Goal: Task Accomplishment & Management: Complete application form

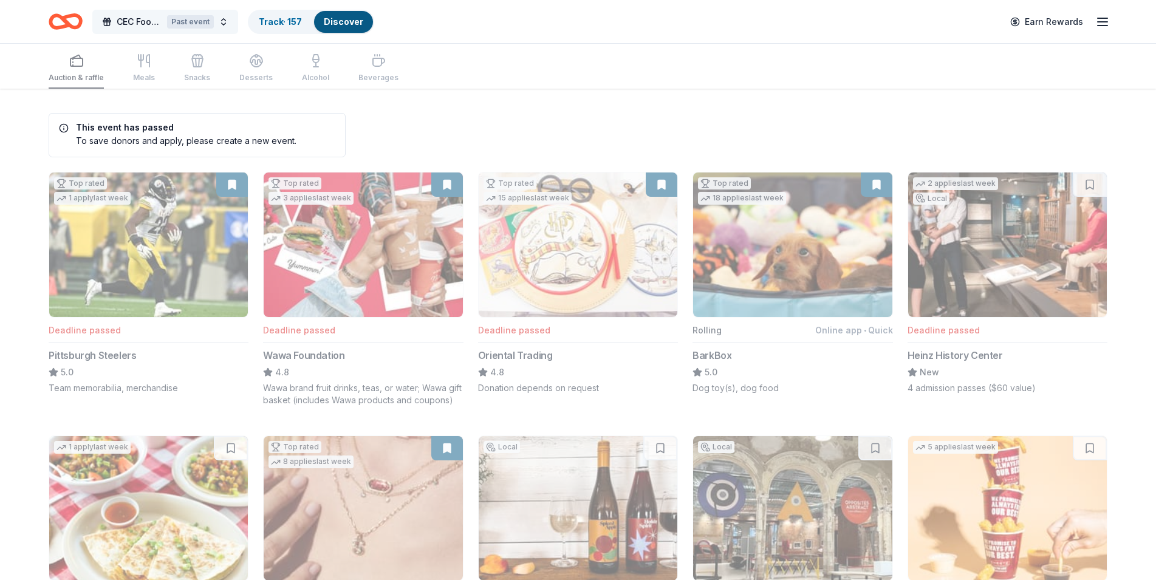
click at [150, 15] on span "CEC Food Truck & Family Festival" at bounding box center [140, 22] width 46 height 15
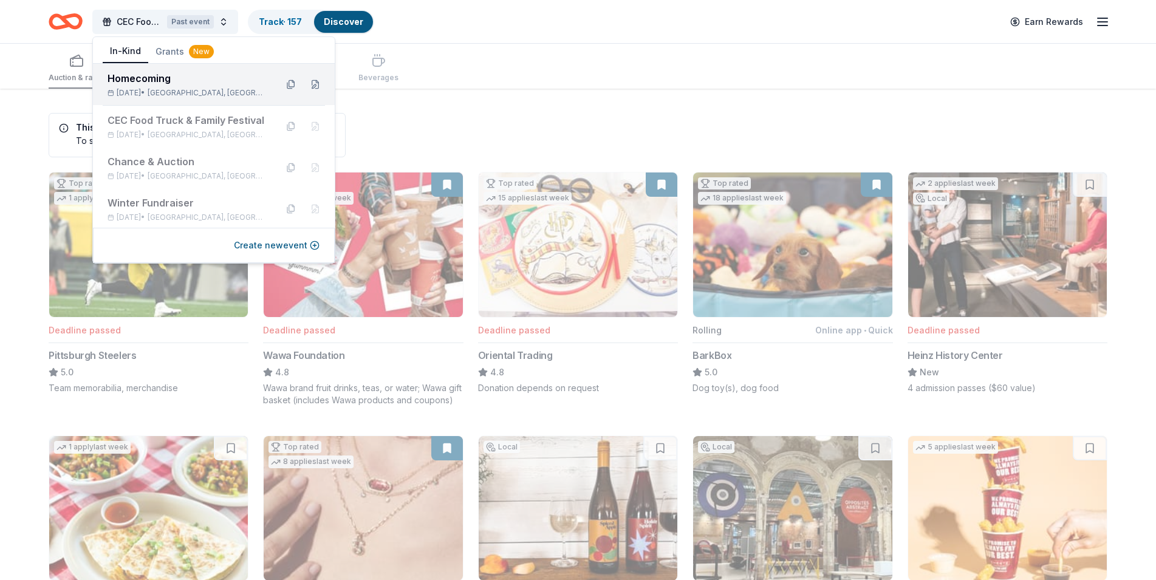
click at [166, 91] on div "[DATE] • [GEOGRAPHIC_DATA], [GEOGRAPHIC_DATA]" at bounding box center [186, 93] width 159 height 10
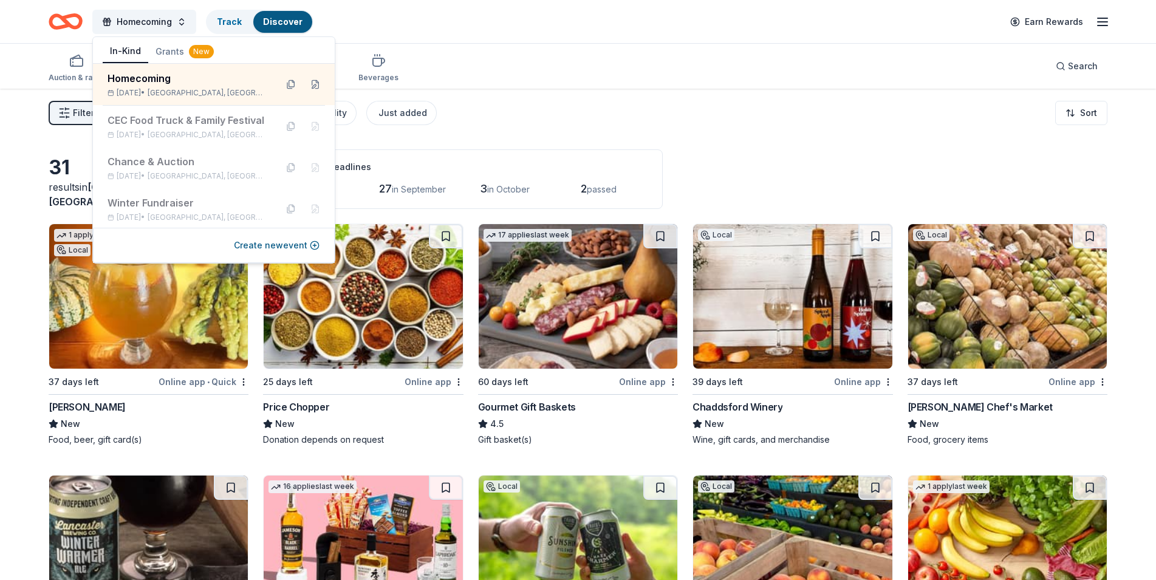
click at [573, 77] on div "Auction & raffle Meals Snacks Desserts Alcohol Beverages Search" at bounding box center [578, 66] width 1058 height 45
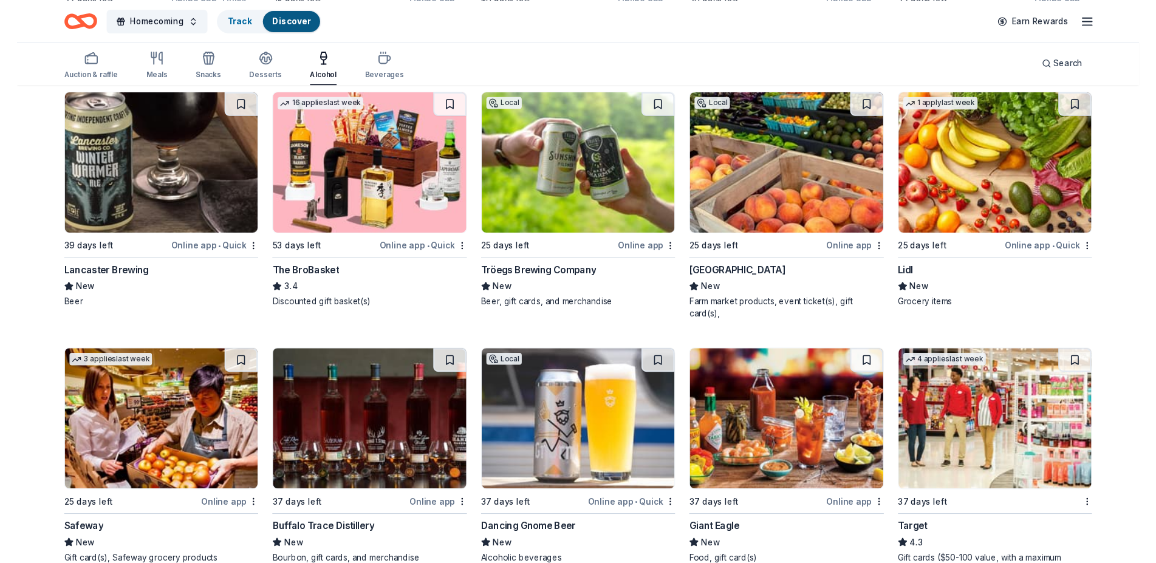
scroll to position [434, 0]
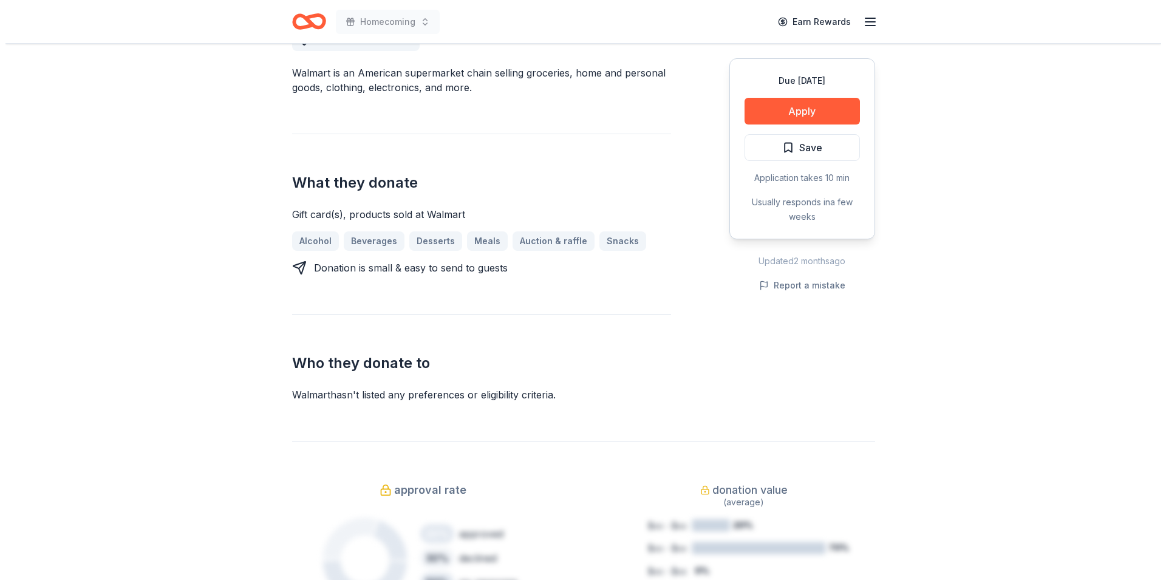
scroll to position [186, 0]
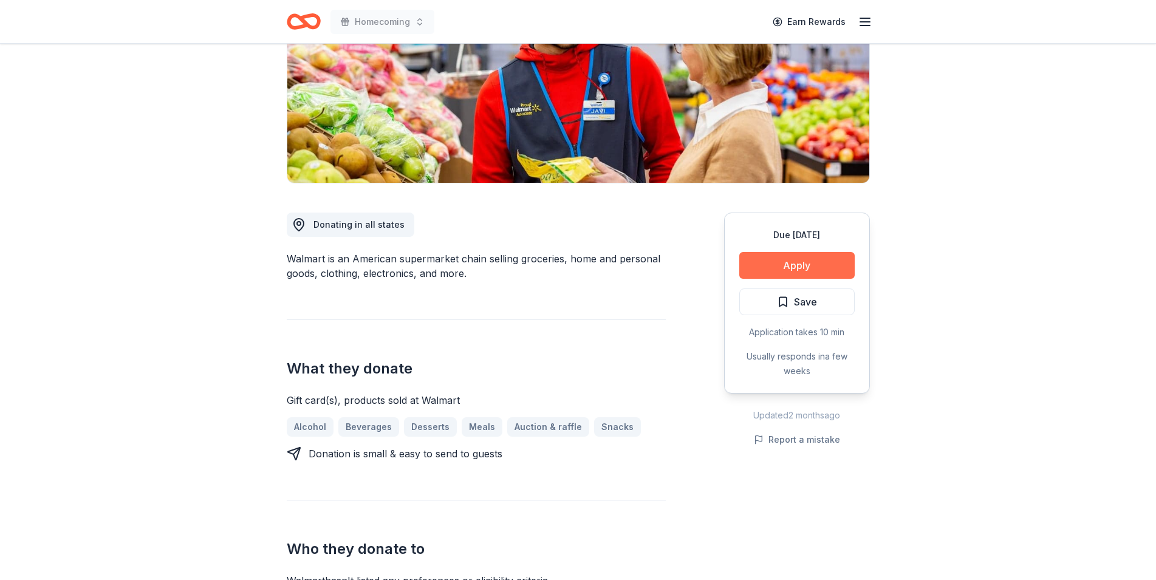
click at [827, 268] on button "Apply" at bounding box center [796, 265] width 115 height 27
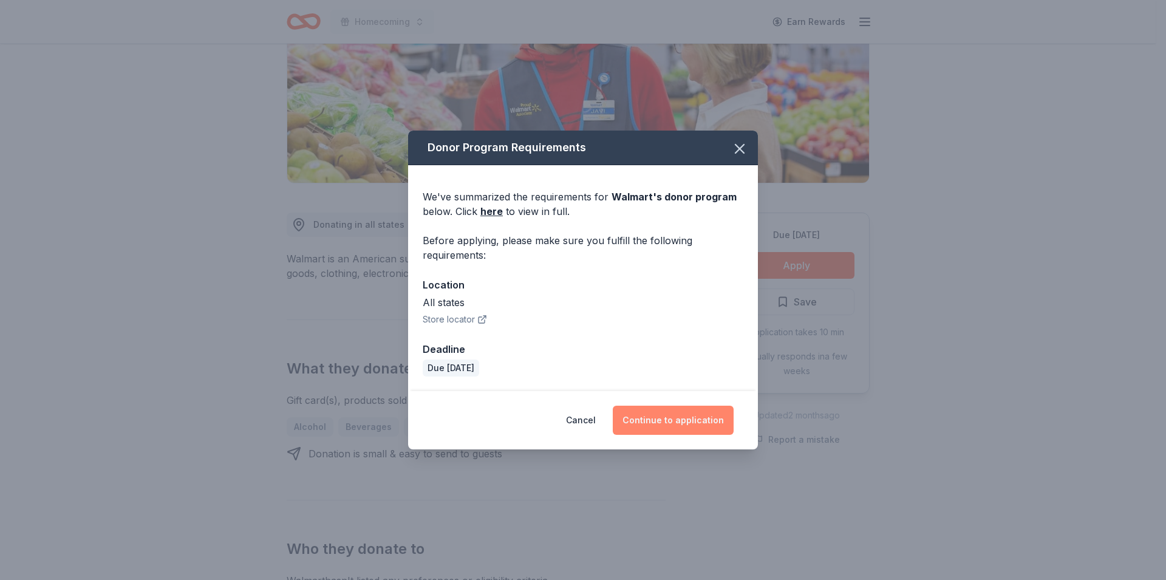
click at [672, 420] on button "Continue to application" at bounding box center [673, 420] width 121 height 29
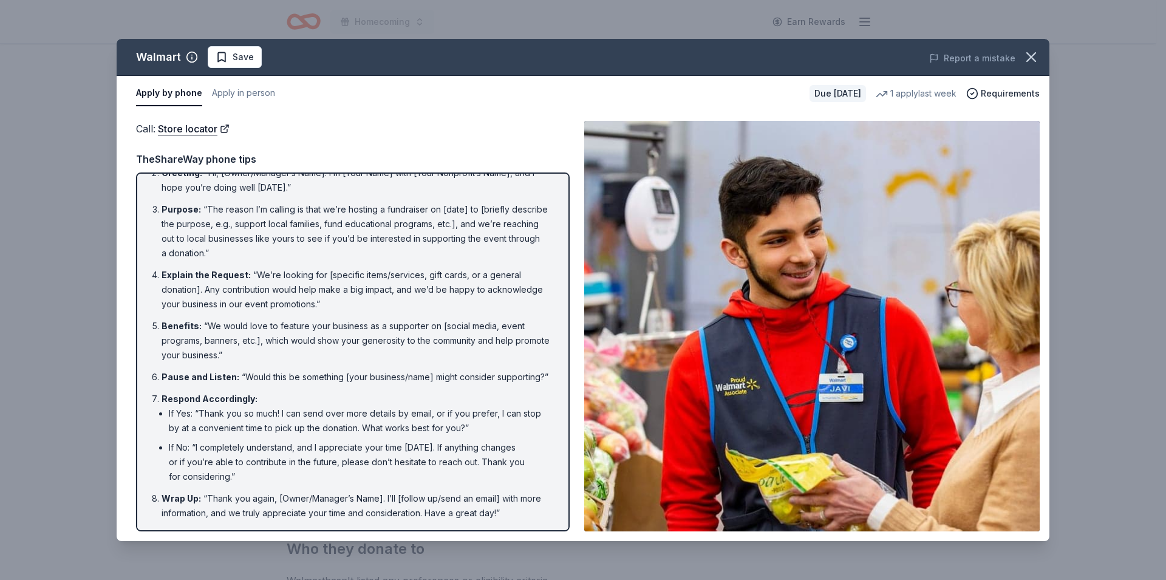
scroll to position [0, 0]
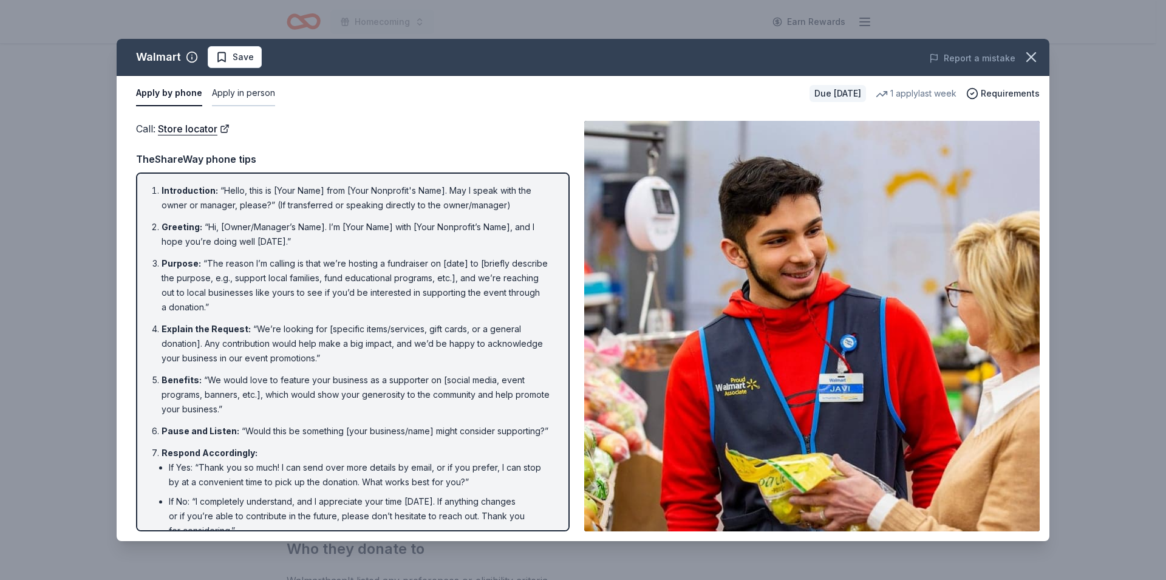
click at [250, 92] on button "Apply in person" at bounding box center [243, 94] width 63 height 26
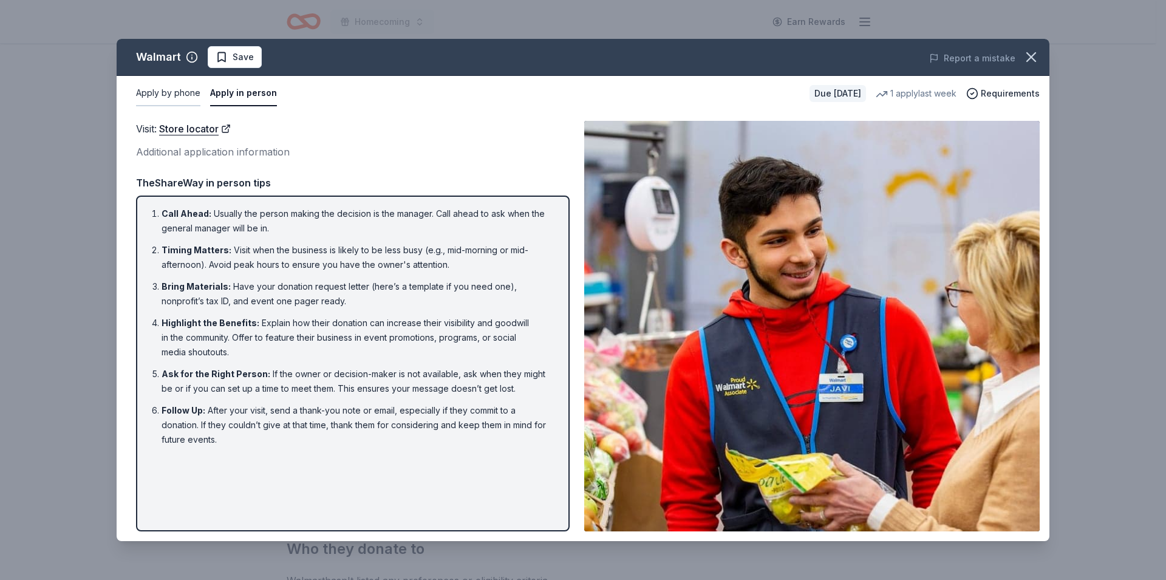
click at [163, 101] on button "Apply by phone" at bounding box center [168, 94] width 64 height 26
